Goal: Check status: Check status

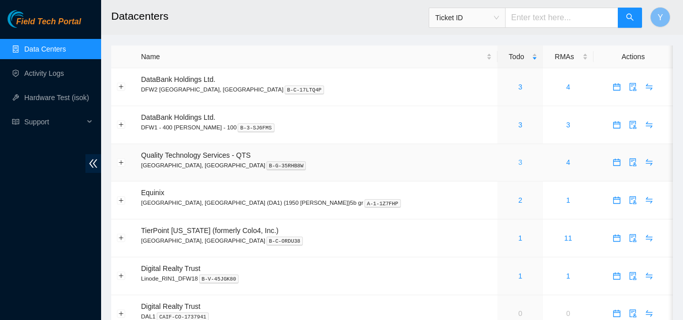
click at [518, 162] on link "3" at bounding box center [520, 162] width 4 height 8
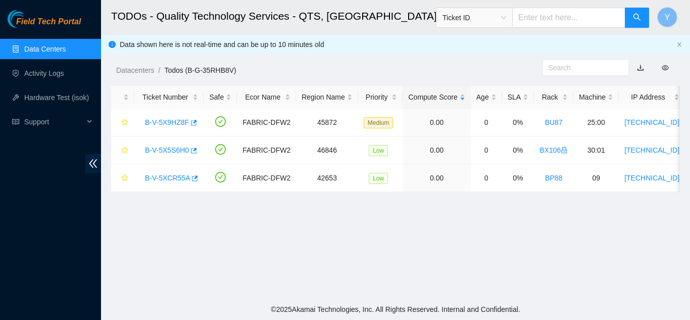
click at [66, 52] on link "Data Centers" at bounding box center [44, 49] width 41 height 8
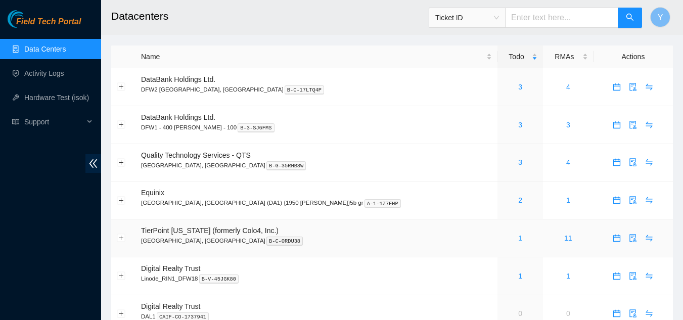
click at [518, 240] on link "1" at bounding box center [520, 238] width 4 height 8
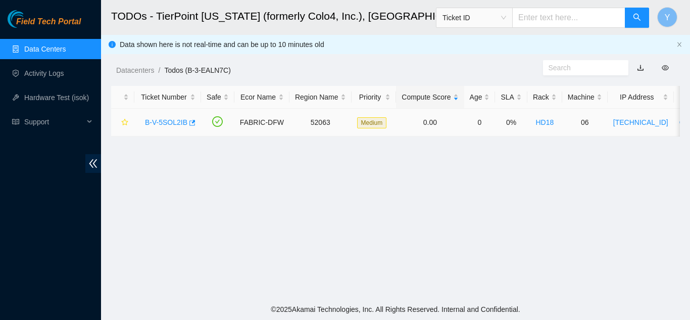
click at [162, 119] on link "B-V-5SOL2IB" at bounding box center [166, 122] width 42 height 8
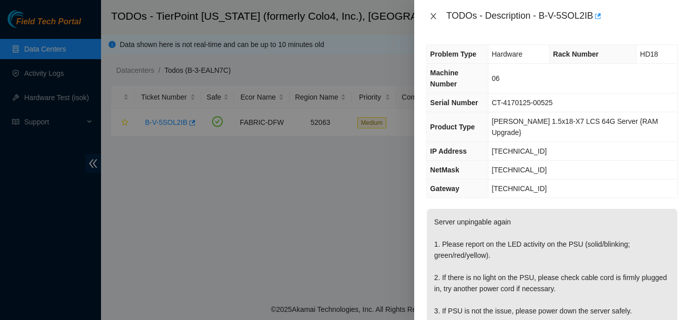
click at [432, 17] on icon "close" at bounding box center [434, 16] width 8 height 8
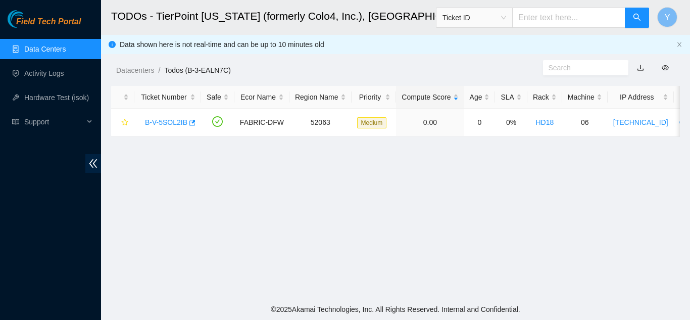
click at [38, 45] on link "Data Centers" at bounding box center [44, 49] width 41 height 8
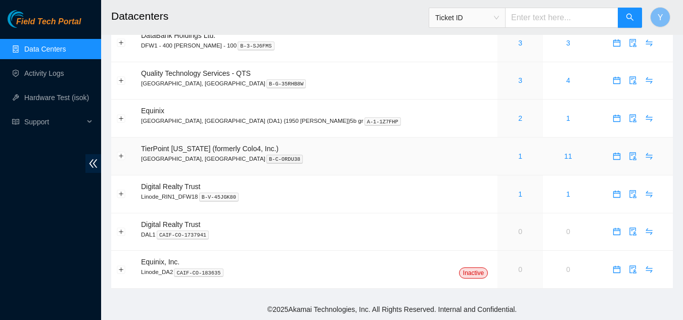
scroll to position [31, 0]
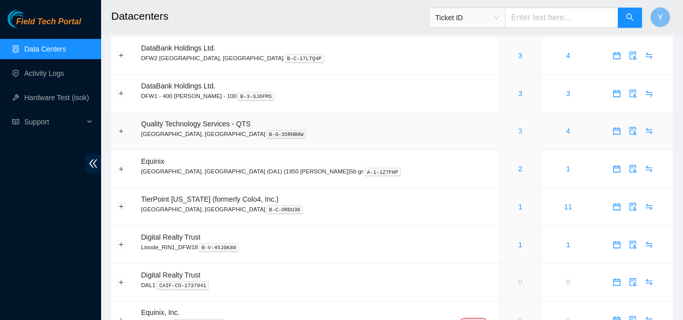
click at [518, 133] on link "3" at bounding box center [520, 131] width 4 height 8
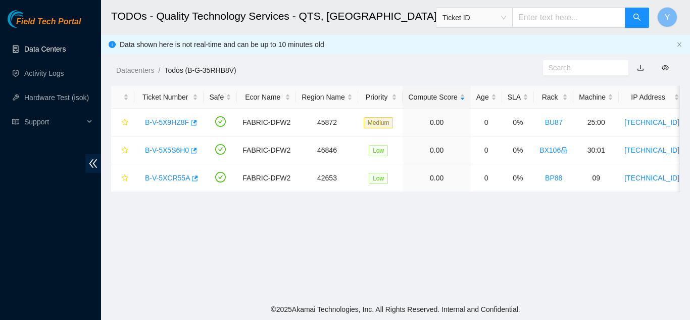
click at [44, 48] on link "Data Centers" at bounding box center [44, 49] width 41 height 8
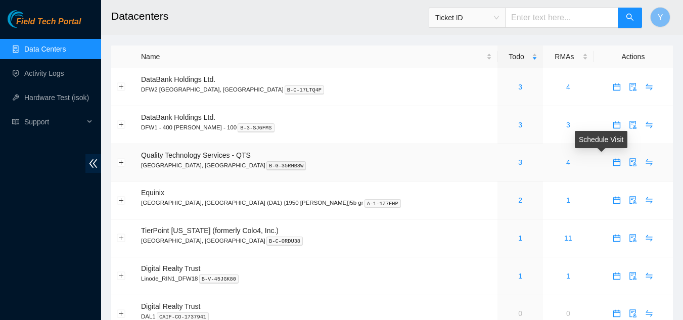
click at [613, 163] on icon "calendar" at bounding box center [617, 162] width 8 height 8
click at [629, 164] on icon "audit" at bounding box center [633, 162] width 8 height 8
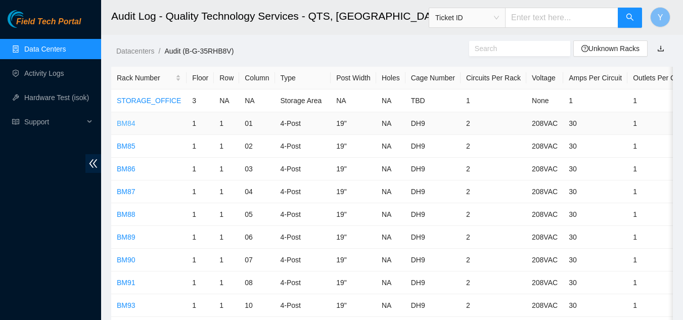
click at [123, 123] on link "BM84" at bounding box center [126, 123] width 19 height 8
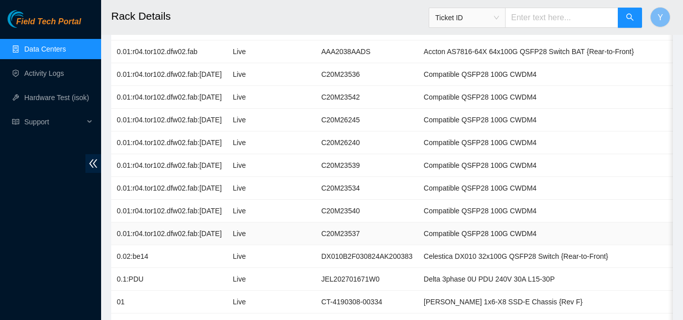
scroll to position [101, 0]
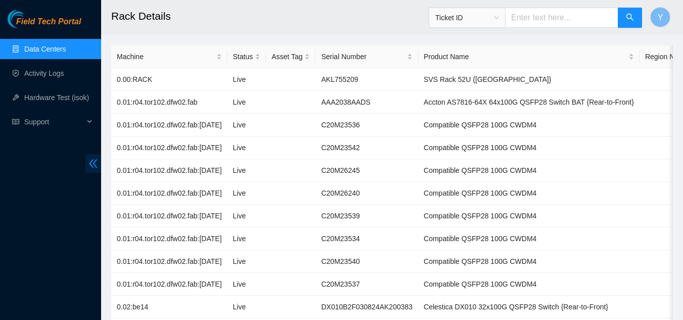
click at [94, 166] on icon "double-left" at bounding box center [93, 163] width 11 height 11
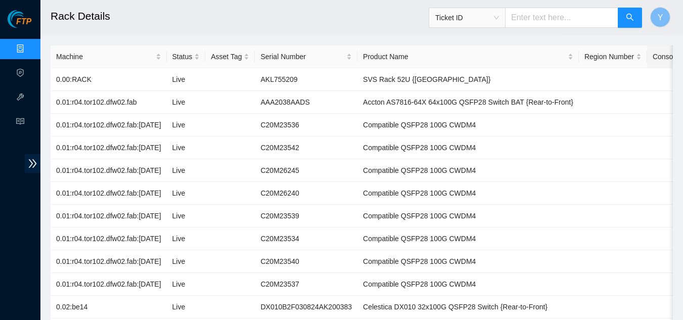
click at [653, 56] on div "Console" at bounding box center [669, 56] width 33 height 11
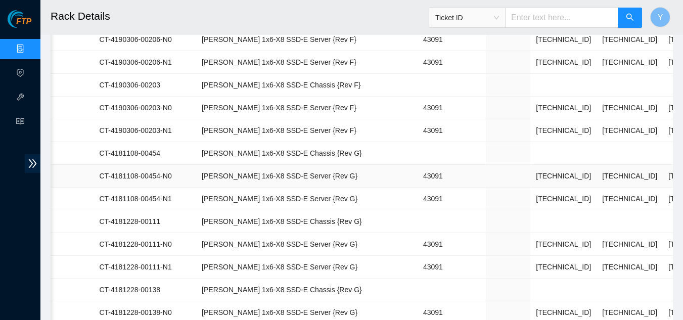
scroll to position [515, 0]
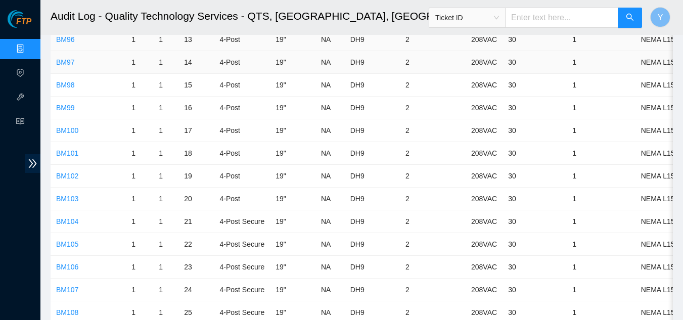
scroll to position [202, 0]
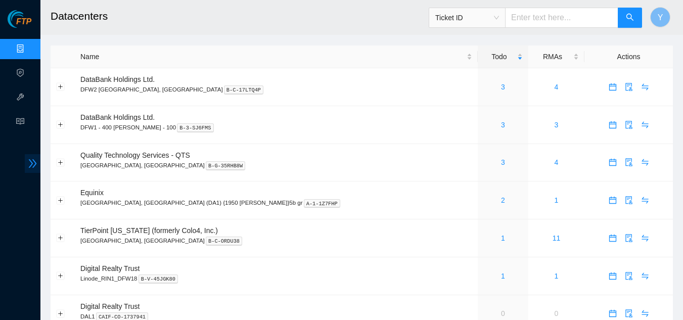
click at [31, 162] on icon "double-right" at bounding box center [32, 163] width 11 height 11
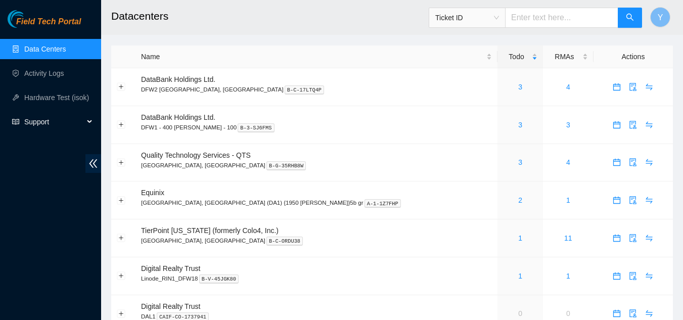
click at [38, 121] on span "Support" at bounding box center [54, 122] width 60 height 20
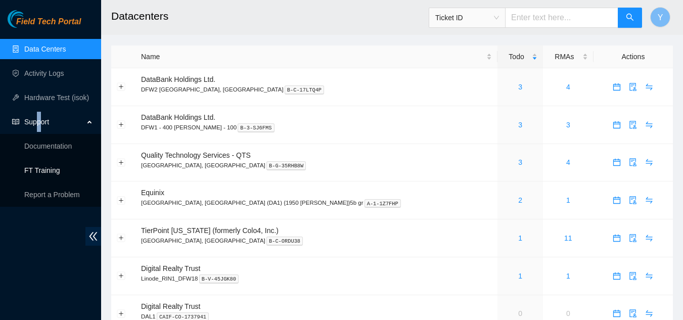
click at [37, 171] on link "FT Training" at bounding box center [42, 170] width 36 height 8
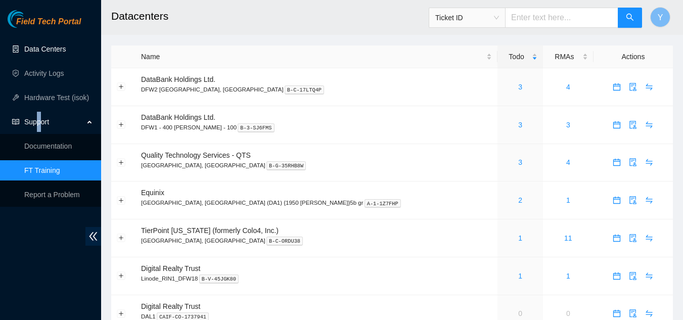
click at [55, 53] on link "Data Centers" at bounding box center [44, 49] width 41 height 8
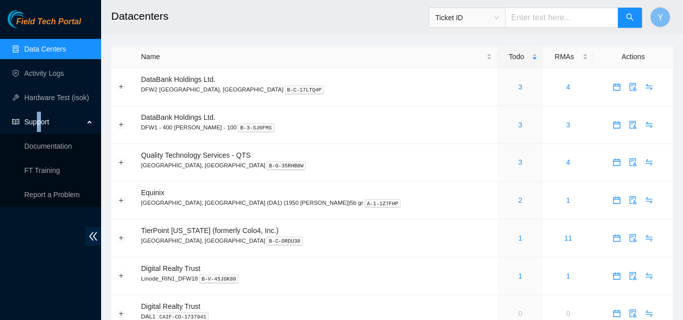
click at [57, 50] on link "Data Centers" at bounding box center [44, 49] width 41 height 8
click at [89, 120] on div "Support" at bounding box center [50, 122] width 101 height 20
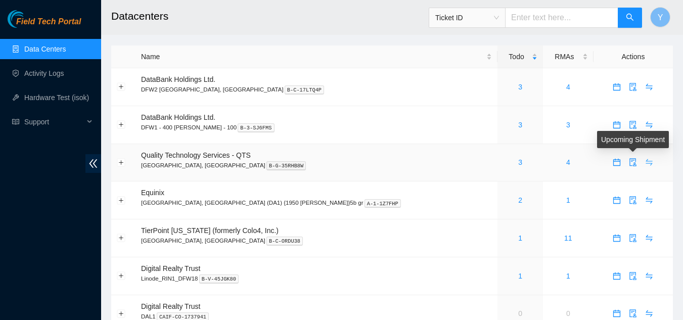
click at [646, 161] on icon "swap" at bounding box center [649, 162] width 7 height 7
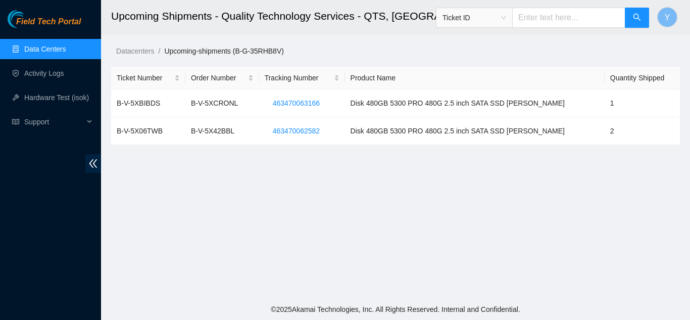
click at [43, 52] on link "Data Centers" at bounding box center [44, 49] width 41 height 8
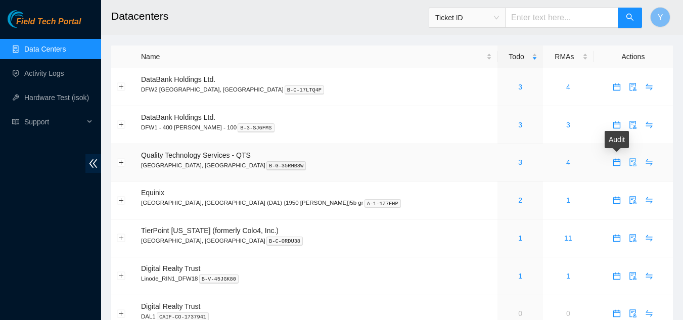
click at [629, 163] on icon "audit" at bounding box center [633, 162] width 8 height 8
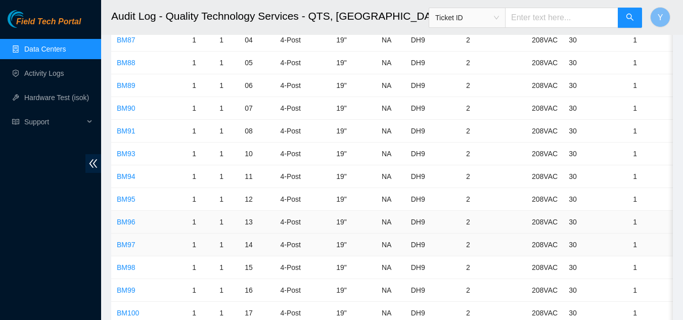
scroll to position [202, 0]
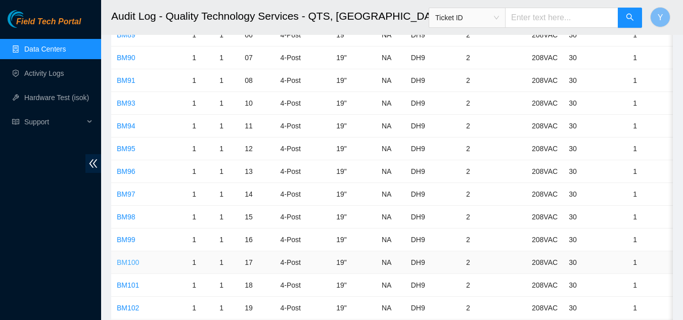
click at [122, 263] on link "BM100" at bounding box center [128, 262] width 22 height 8
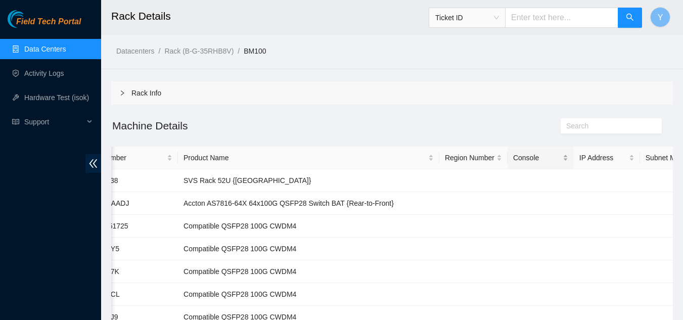
click at [513, 160] on div "Console" at bounding box center [540, 157] width 55 height 11
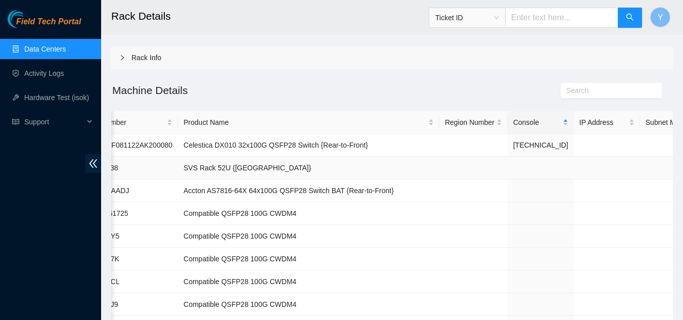
scroll to position [51, 0]
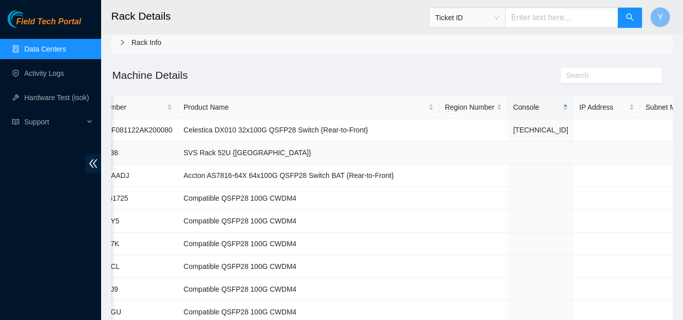
click at [507, 157] on td at bounding box center [540, 153] width 66 height 23
click at [507, 155] on td at bounding box center [540, 153] width 66 height 23
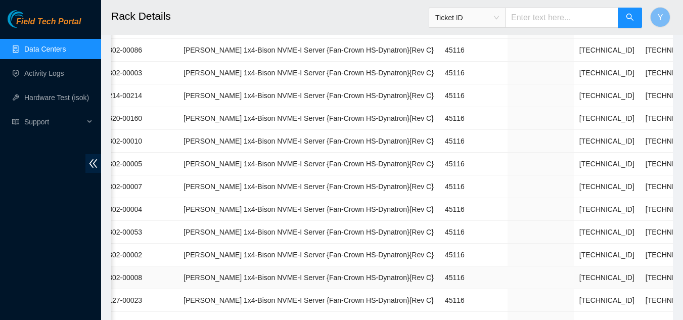
scroll to position [912, 0]
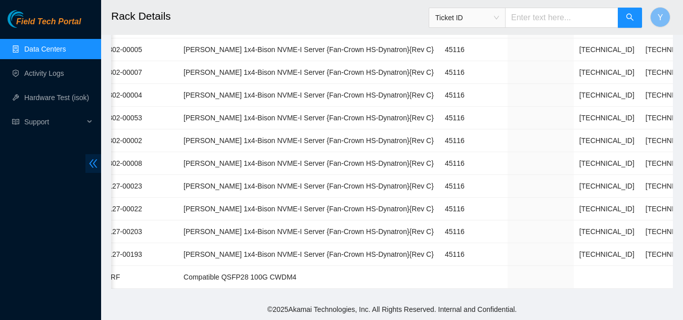
click at [96, 165] on icon "double-left" at bounding box center [93, 163] width 11 height 11
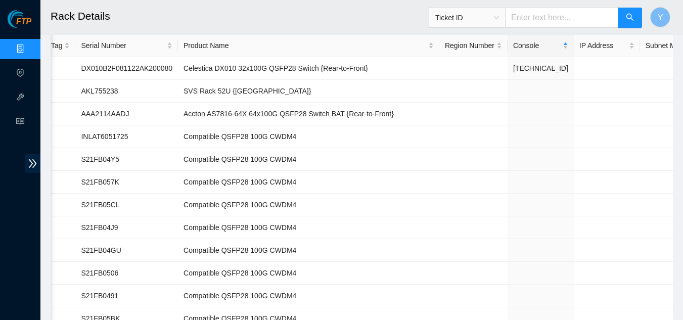
scroll to position [103, 0]
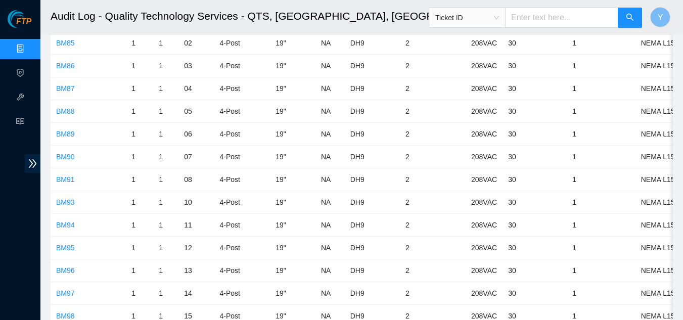
scroll to position [202, 0]
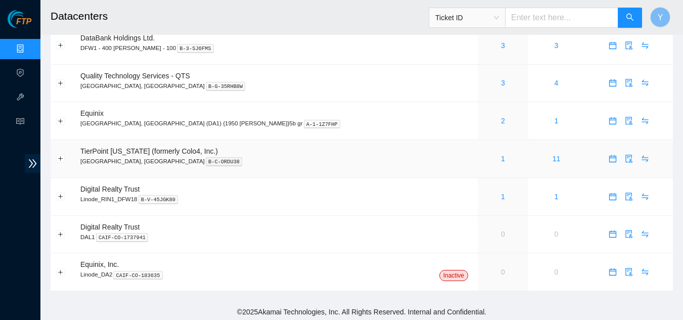
scroll to position [82, 0]
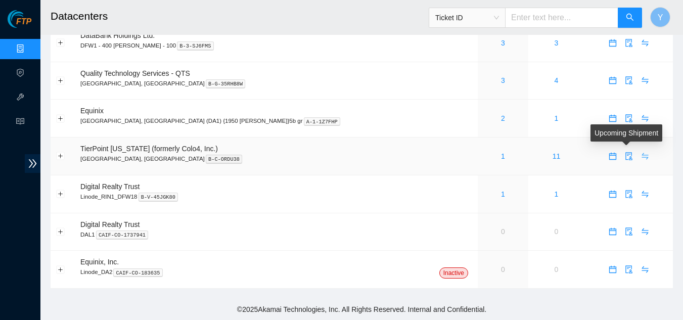
click at [641, 156] on icon "swap" at bounding box center [645, 156] width 8 height 8
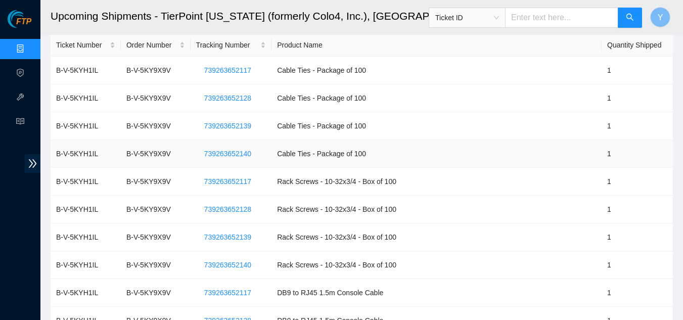
scroll to position [51, 0]
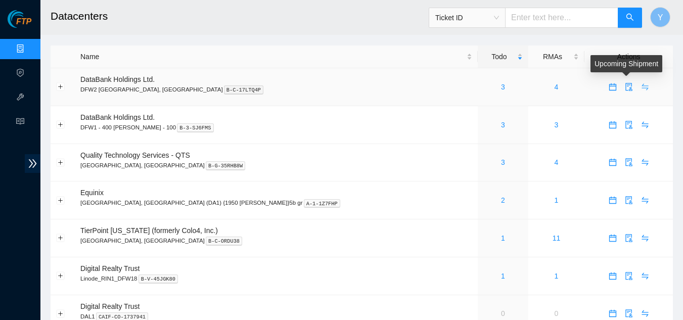
click at [641, 85] on icon "swap" at bounding box center [645, 87] width 8 height 8
click at [641, 88] on icon "swap" at bounding box center [645, 87] width 8 height 8
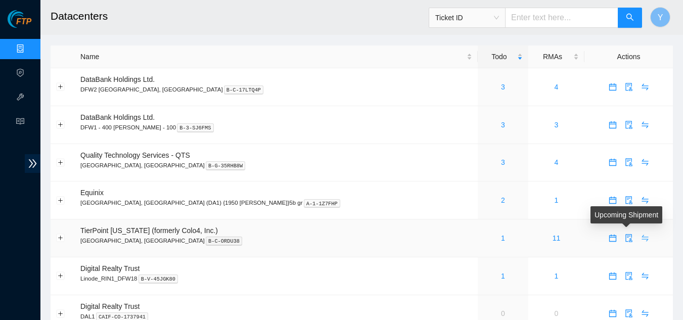
click at [641, 238] on icon "swap" at bounding box center [645, 238] width 8 height 8
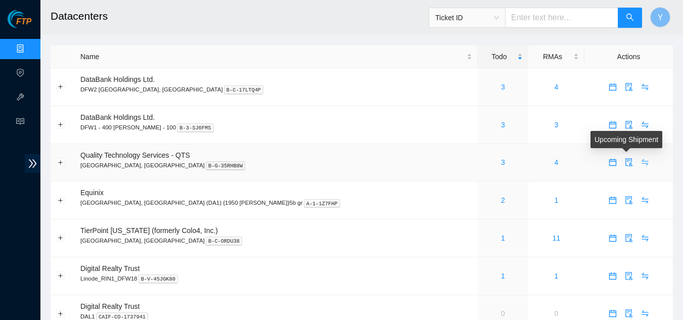
click at [641, 162] on icon "swap" at bounding box center [645, 162] width 8 height 8
click at [641, 163] on icon "swap" at bounding box center [644, 162] width 7 height 7
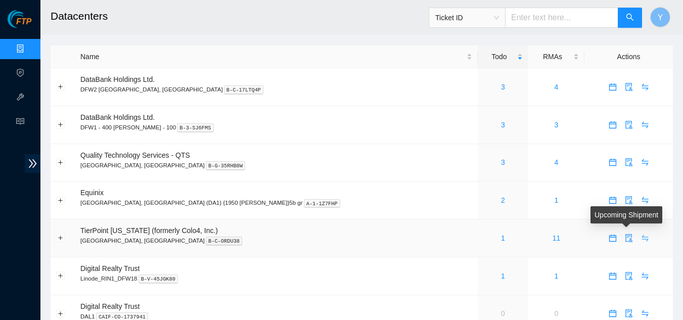
click at [641, 235] on icon "swap" at bounding box center [645, 238] width 8 height 8
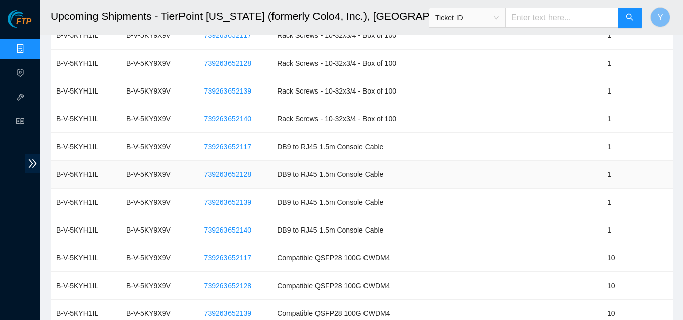
scroll to position [202, 0]
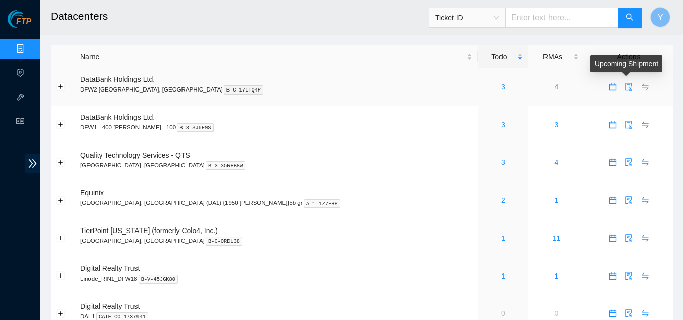
click at [641, 86] on icon "swap" at bounding box center [644, 87] width 7 height 7
